Goal: Task Accomplishment & Management: Manage account settings

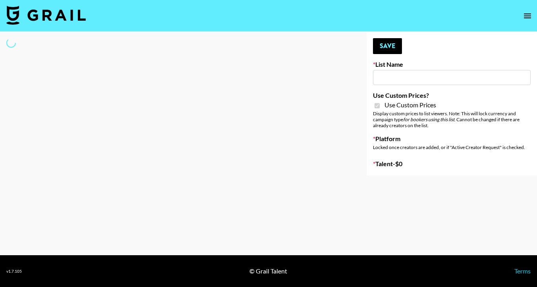
type input "**Noschinko UGC**"
checkbox input "true"
select select "Brand"
type input "Hetras"
checkbox input "true"
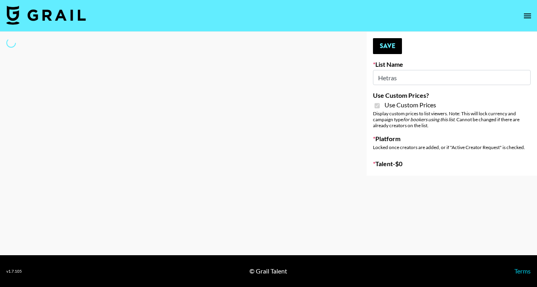
select select "Brand"
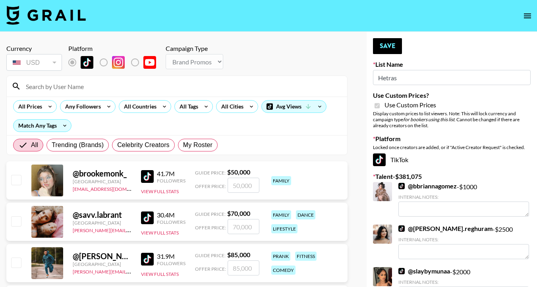
click at [66, 87] on input at bounding box center [181, 86] width 321 height 13
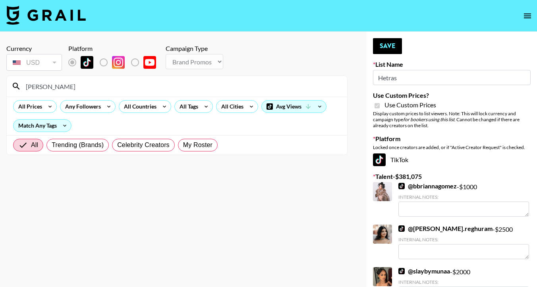
click at [39, 87] on input "[PERSON_NAME]" at bounding box center [181, 86] width 321 height 13
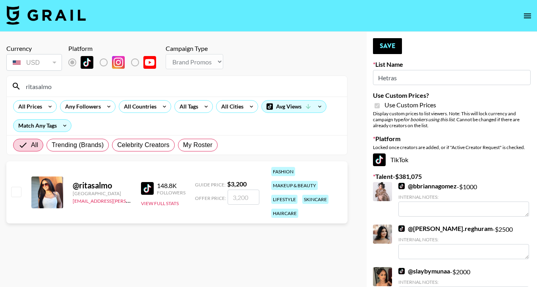
type input "ritasalmo"
click at [237, 195] on input "number" at bounding box center [244, 196] width 32 height 15
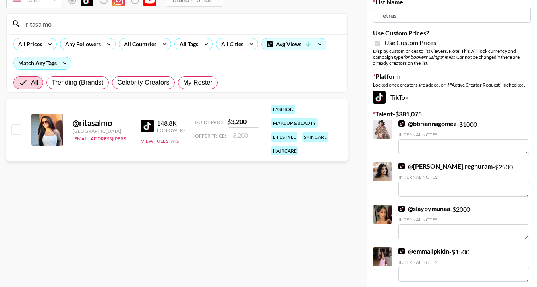
scroll to position [71, 0]
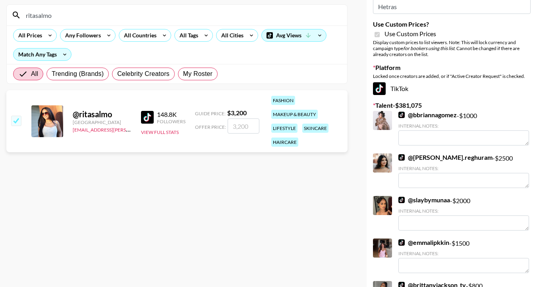
checkbox input "true"
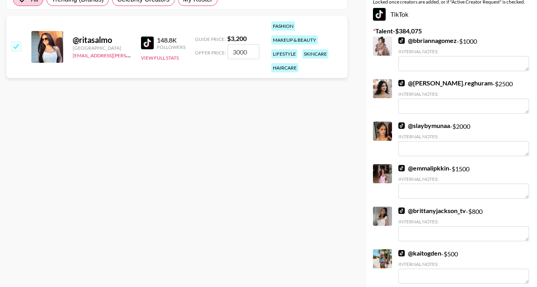
scroll to position [152, 0]
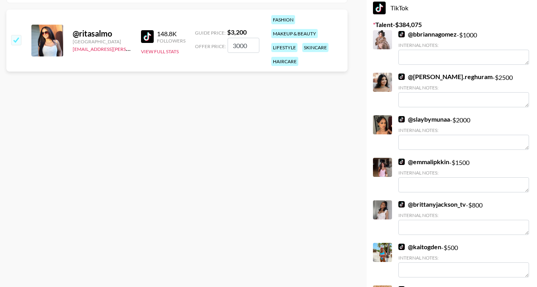
type input "3000"
click at [235, 57] on div "@ ritasalmo [GEOGRAPHIC_DATA] [EMAIL_ADDRESS][PERSON_NAME][DOMAIN_NAME] 148.8K …" at bounding box center [176, 41] width 341 height 62
click at [249, 45] on input "3000" at bounding box center [244, 45] width 32 height 15
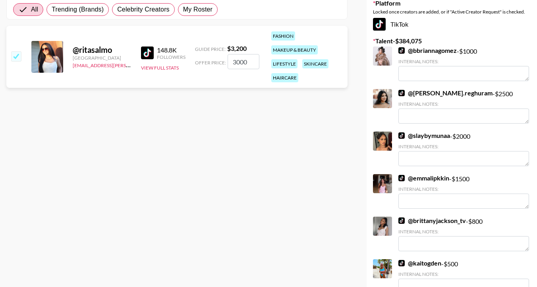
scroll to position [0, 0]
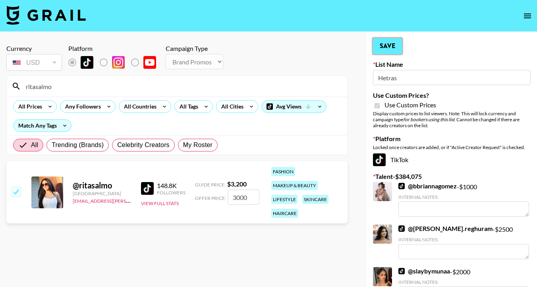
click at [390, 44] on button "Save" at bounding box center [387, 46] width 29 height 16
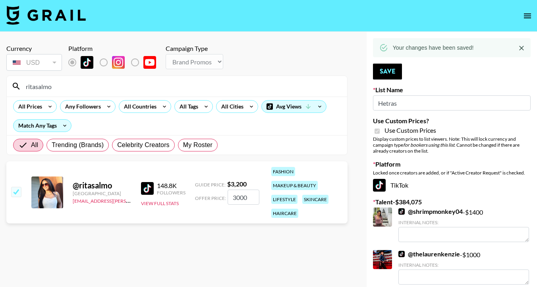
scroll to position [1343, 0]
